Goal: Check status: Check status

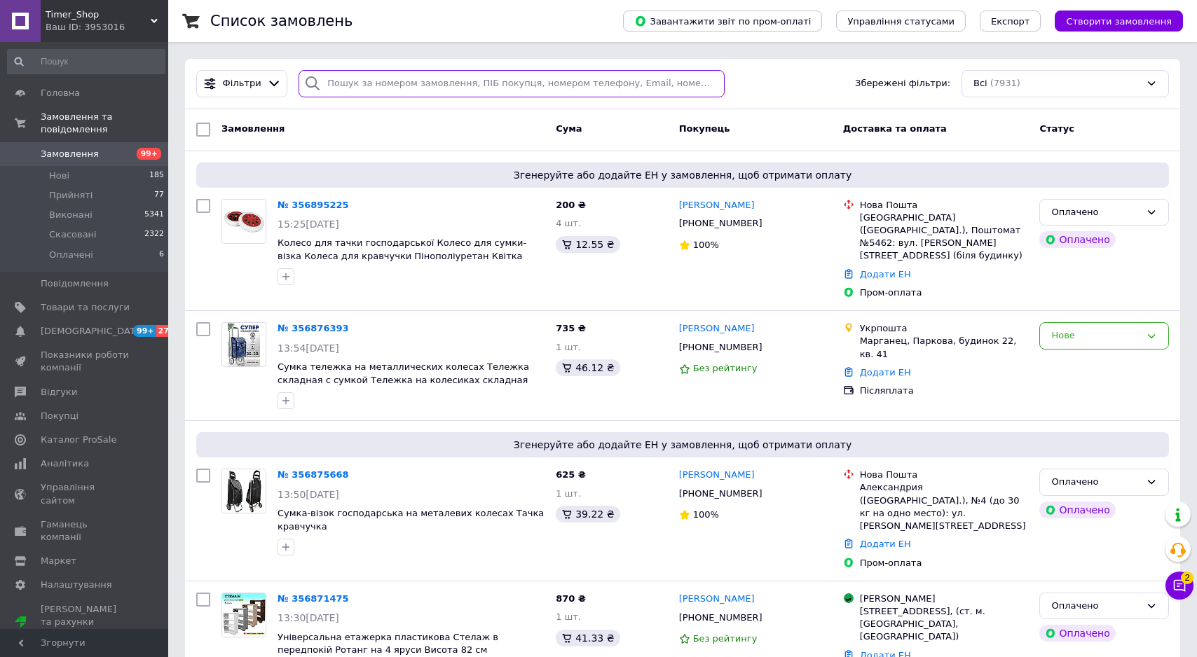
click at [364, 76] on input "search" at bounding box center [511, 83] width 426 height 27
paste input "355043744"
type input "355043744"
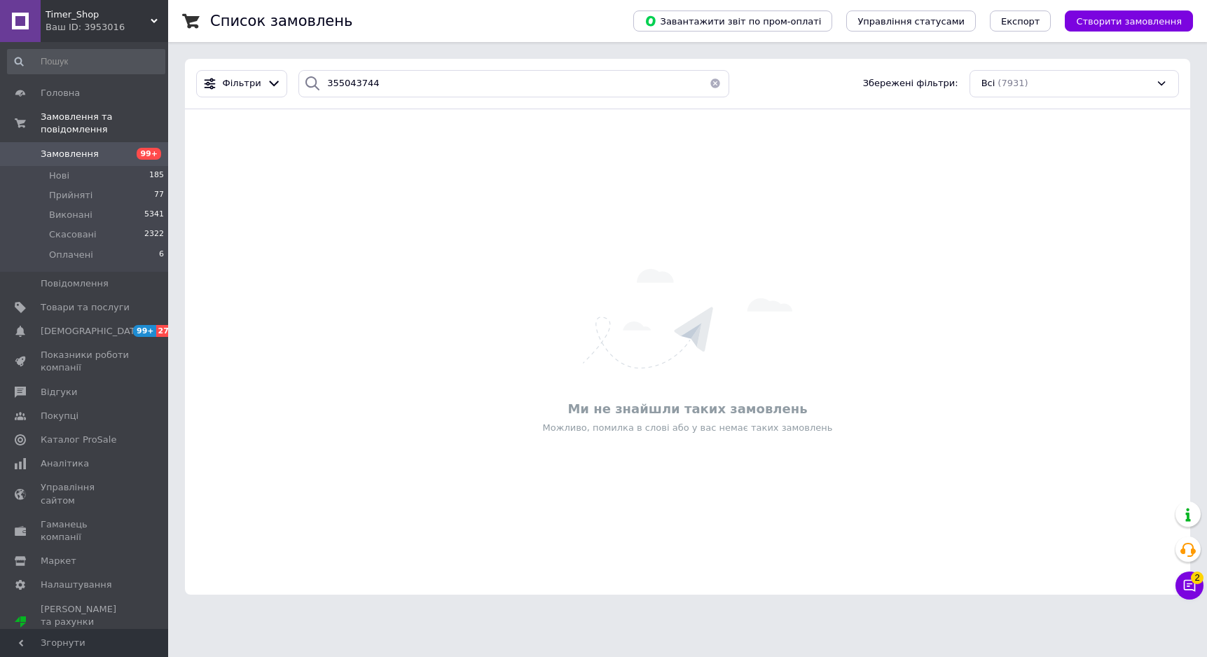
click at [102, 148] on span "Замовлення" at bounding box center [85, 154] width 89 height 13
